Goal: Download file/media

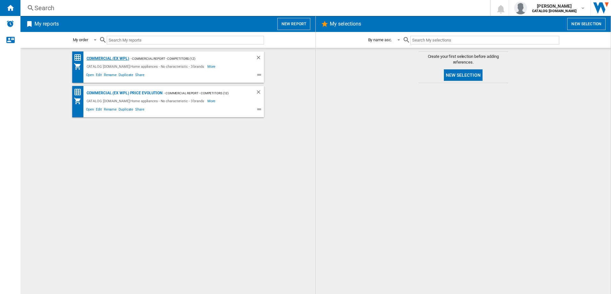
click at [105, 58] on div "Commercial (ex WPL)" at bounding box center [107, 59] width 44 height 8
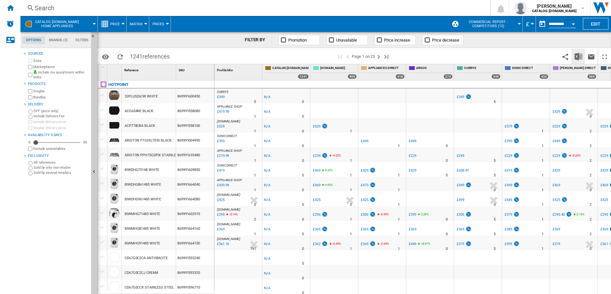
click at [578, 56] on img "Download in Excel" at bounding box center [579, 57] width 8 height 8
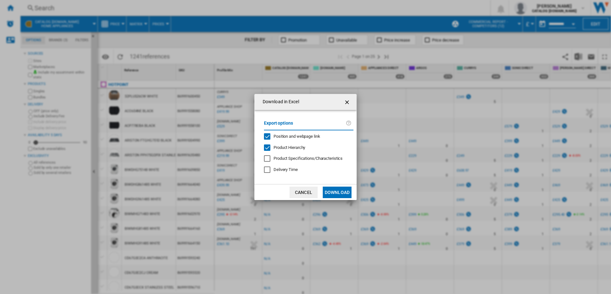
click at [267, 137] on div "Position and webpage link" at bounding box center [267, 136] width 6 height 6
click at [337, 192] on button "Download" at bounding box center [337, 193] width 29 height 12
